Goal: Task Accomplishment & Management: Manage account settings

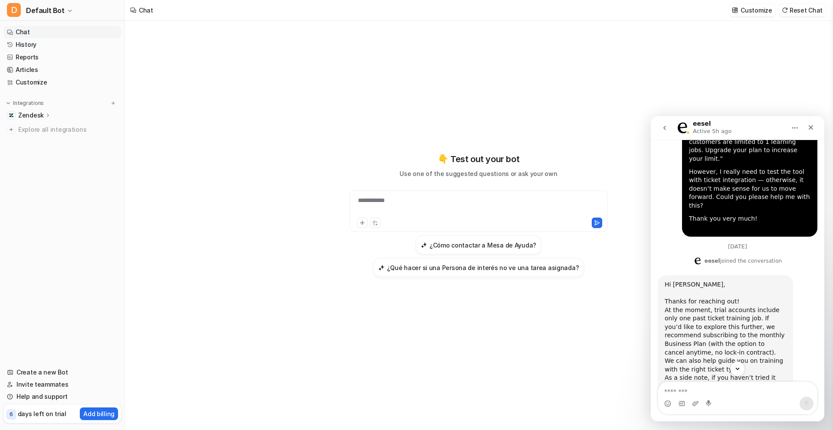
scroll to position [552, 0]
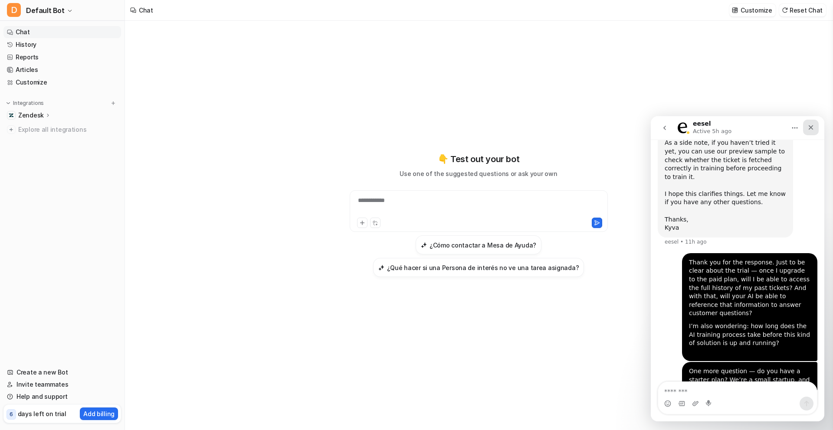
click at [808, 128] on icon "Close" at bounding box center [810, 127] width 7 height 7
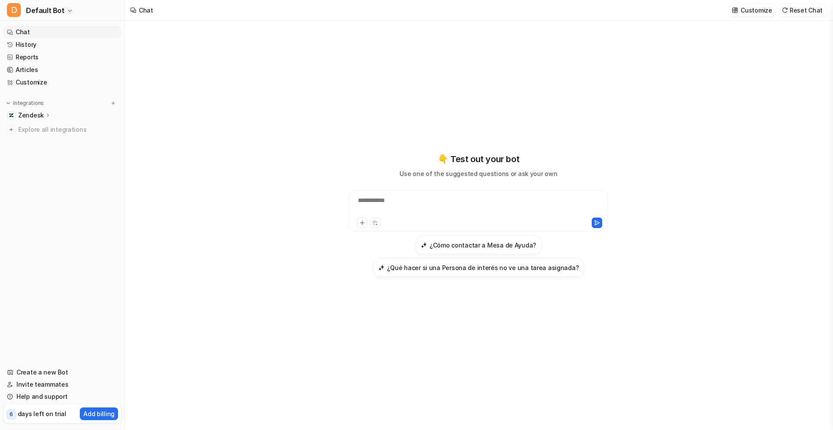
click at [40, 114] on p "Zendesk" at bounding box center [31, 115] width 26 height 9
click at [26, 115] on p "Zendesk" at bounding box center [31, 115] width 26 height 9
click at [52, 131] on span "Explore all integrations" at bounding box center [67, 130] width 99 height 14
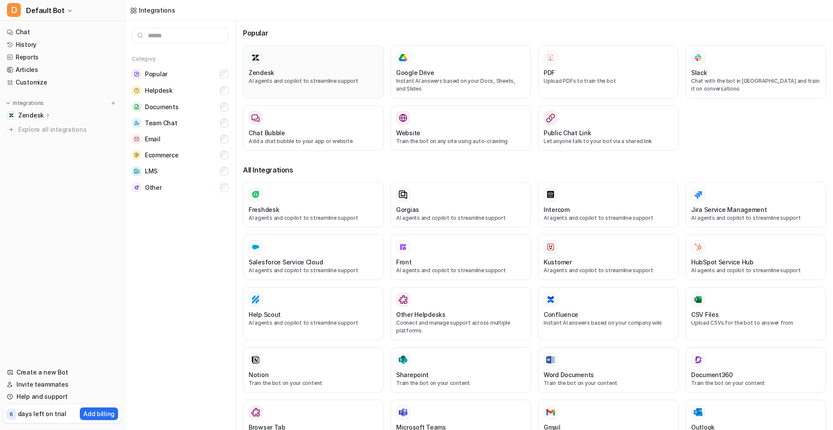
click at [313, 62] on div at bounding box center [312, 58] width 129 height 14
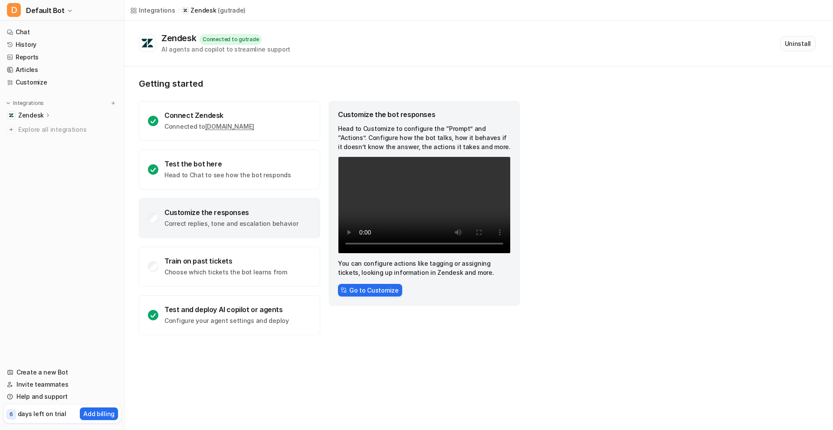
click at [796, 43] on button "Uninstall" at bounding box center [798, 43] width 36 height 15
